Goal: Find specific page/section: Find specific page/section

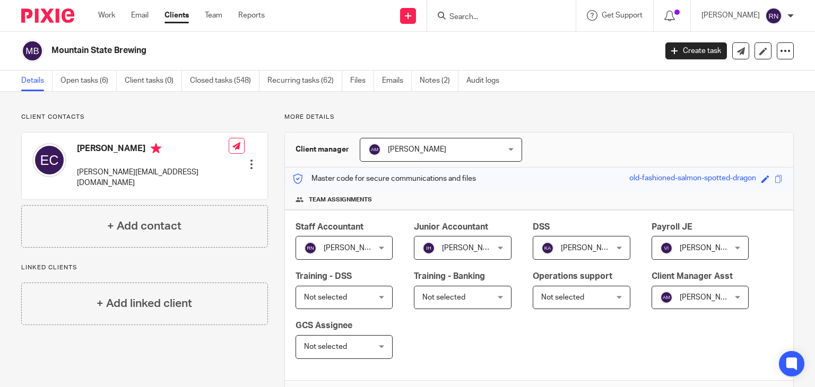
scroll to position [205, 0]
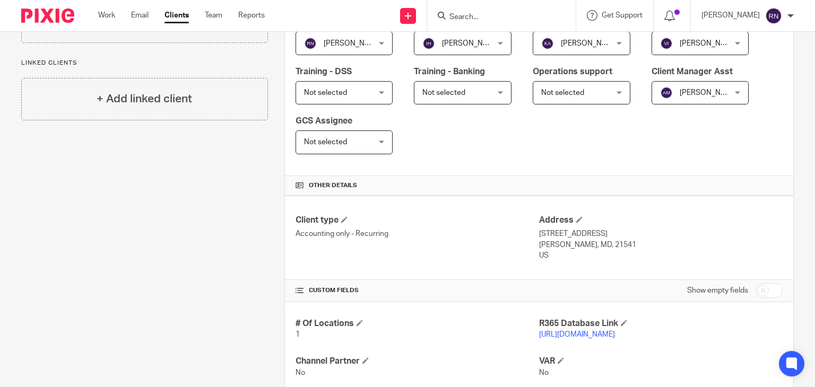
drag, startPoint x: 521, startPoint y: 23, endPoint x: 529, endPoint y: 14, distance: 12.0
click at [529, 14] on div at bounding box center [501, 15] width 149 height 31
click at [529, 14] on input "Search" at bounding box center [495, 18] width 95 height 10
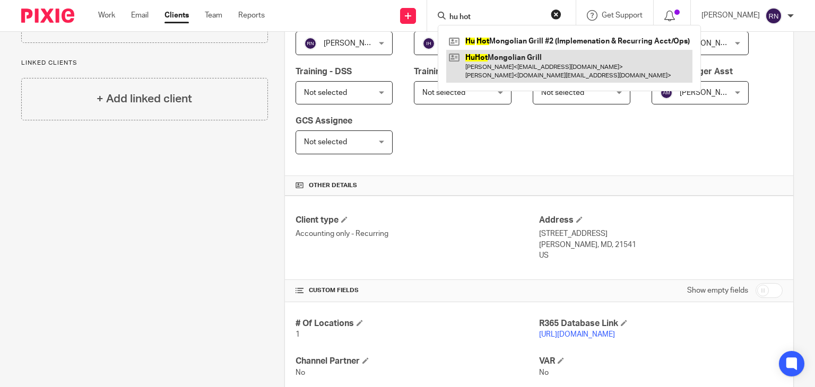
type input "hu hot"
click at [538, 64] on link at bounding box center [569, 66] width 246 height 33
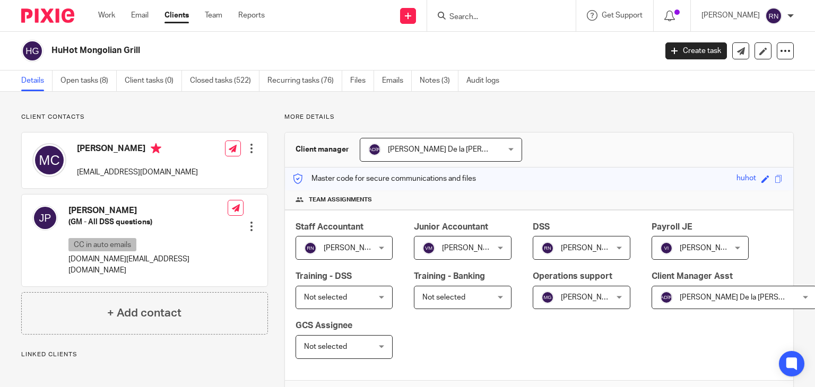
scroll to position [275, 0]
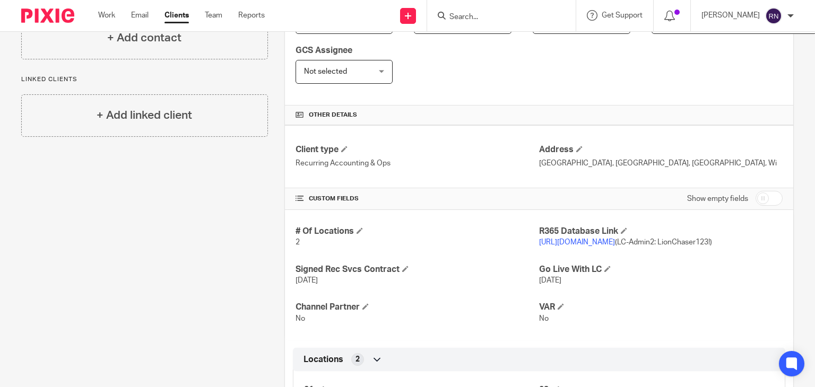
click at [598, 240] on link "[URL][DOMAIN_NAME]" at bounding box center [577, 242] width 76 height 7
